Goal: Information Seeking & Learning: Learn about a topic

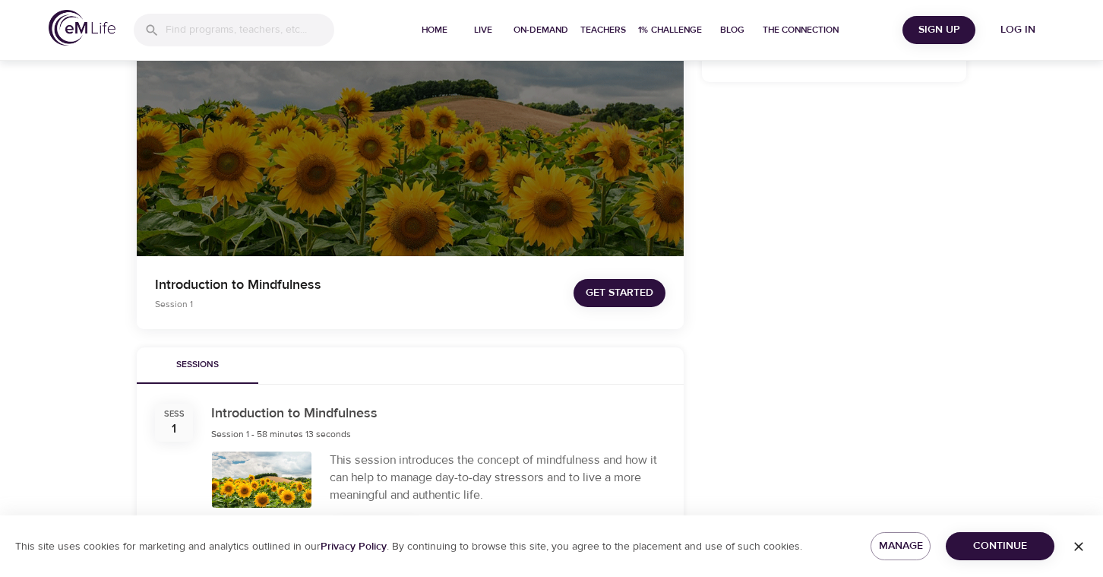
scroll to position [236, 0]
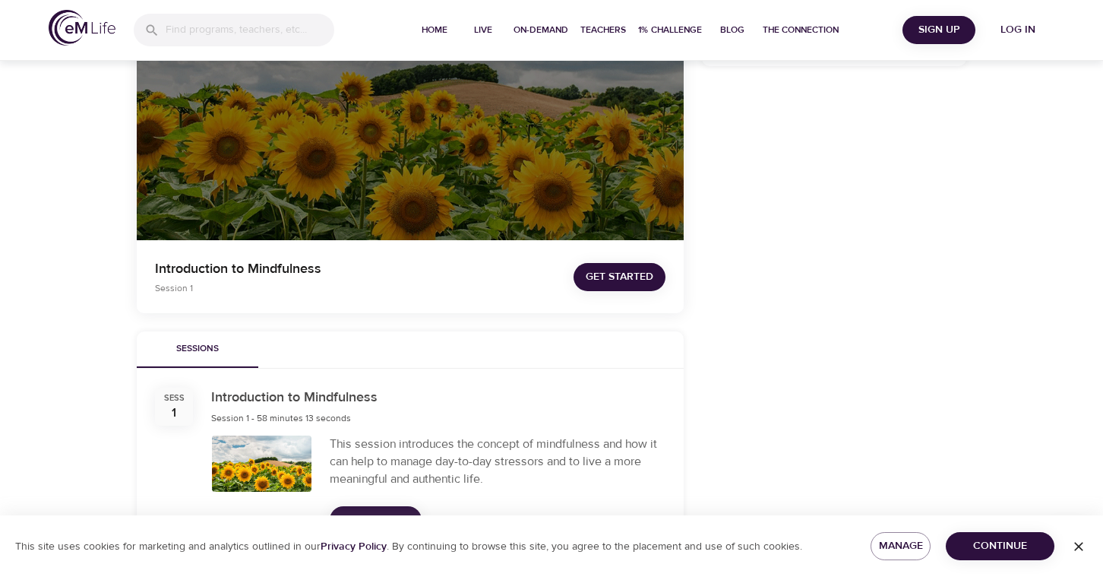
click at [597, 285] on span "Get Started" at bounding box center [620, 276] width 68 height 19
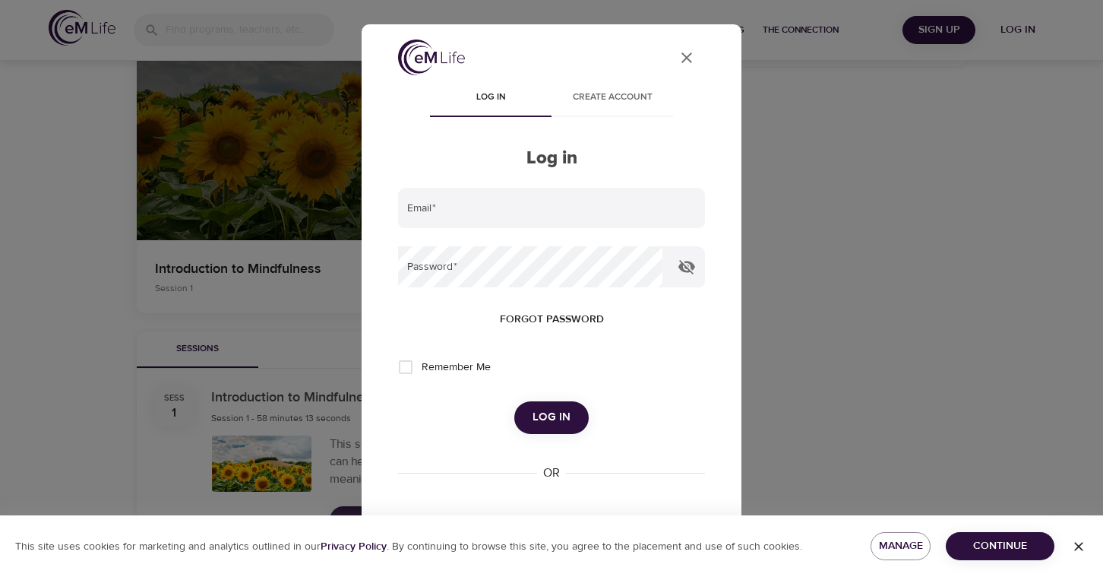
click at [685, 53] on icon "User Profile" at bounding box center [687, 58] width 18 height 18
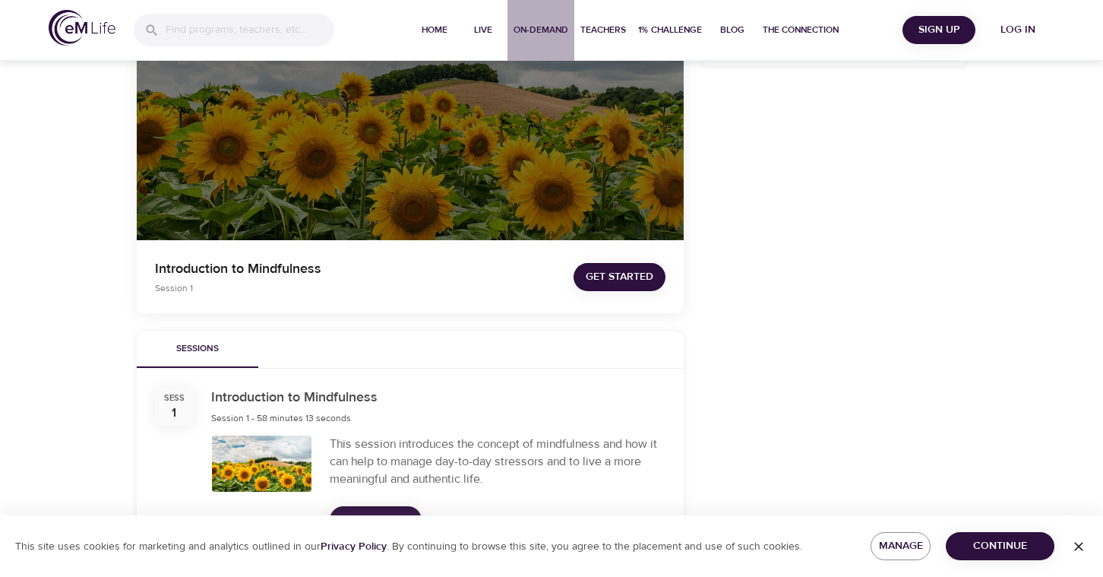
click at [525, 28] on span "On-Demand" at bounding box center [541, 30] width 55 height 16
select select "recent"
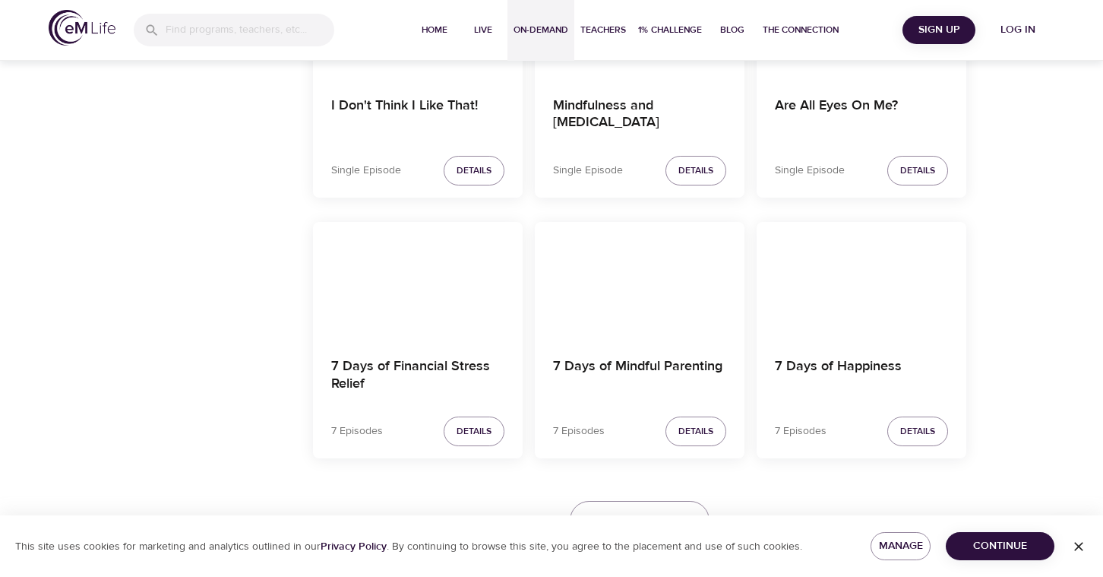
scroll to position [2679, 0]
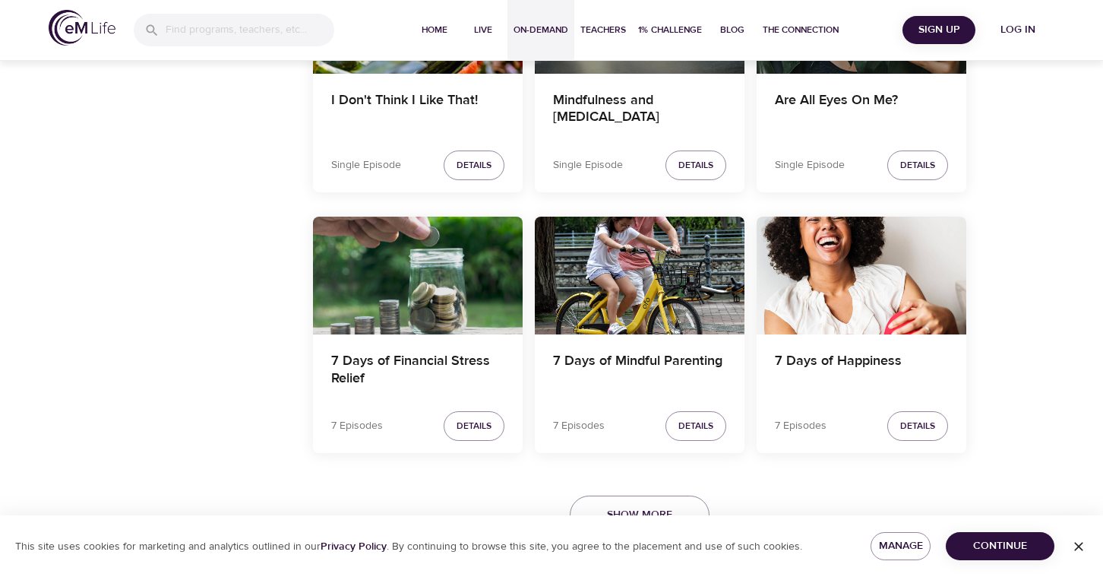
click at [991, 544] on span "Continue" at bounding box center [1000, 545] width 84 height 19
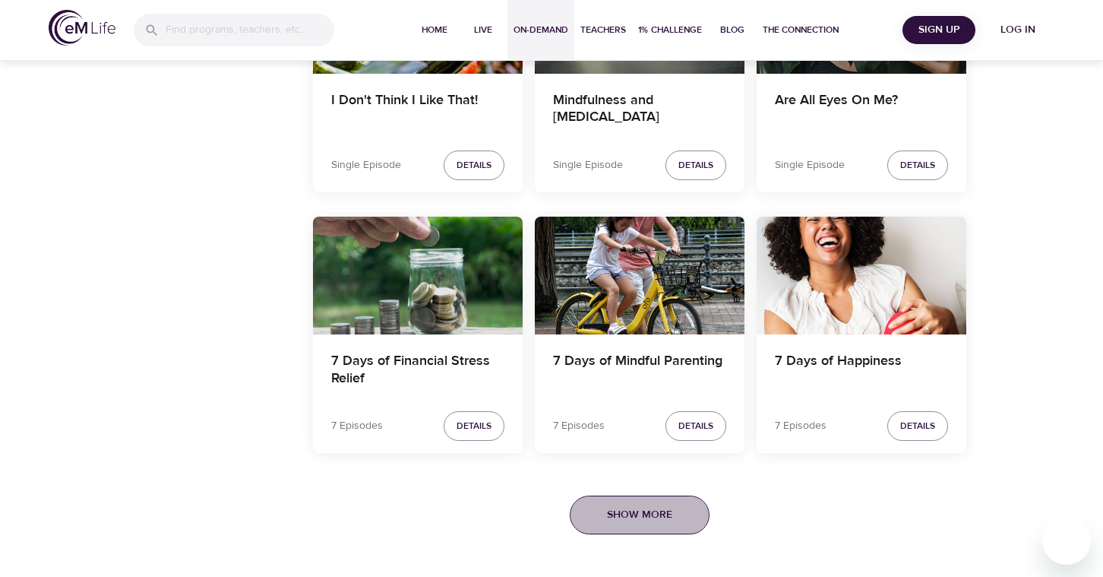
click at [624, 508] on span "Show More" at bounding box center [639, 514] width 65 height 19
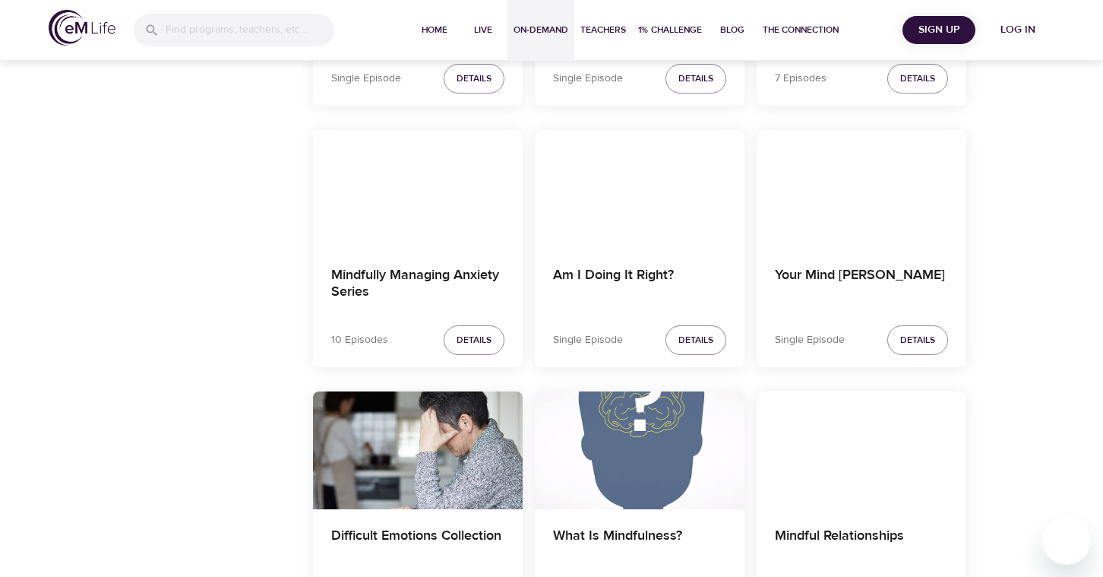
scroll to position [16086, 0]
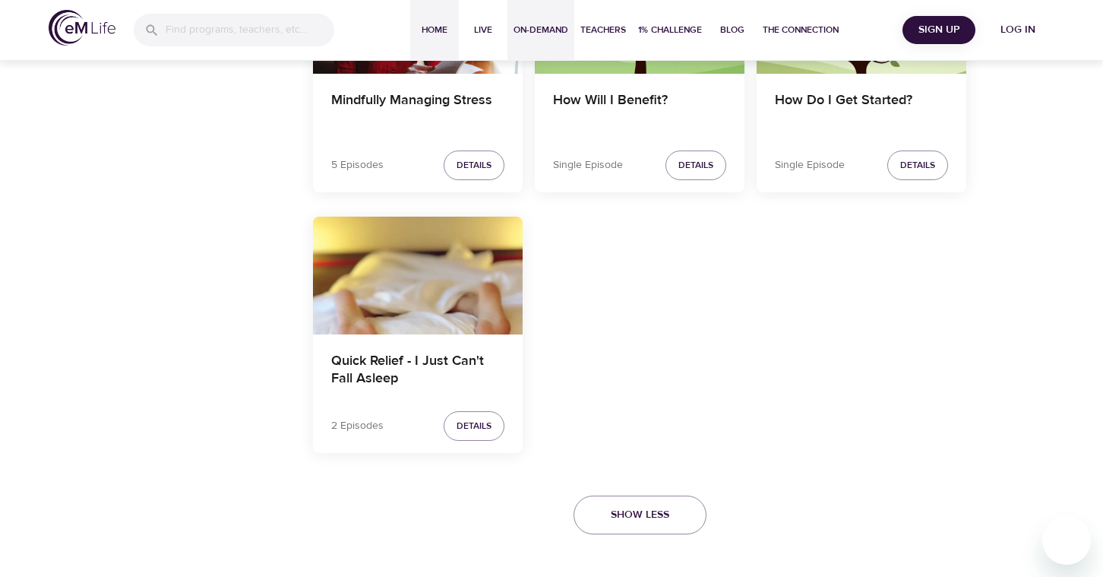
click at [437, 29] on span "Home" at bounding box center [434, 30] width 36 height 16
